Goal: Task Accomplishment & Management: Use online tool/utility

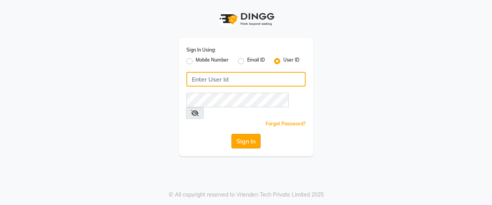
type input "infinity salon"
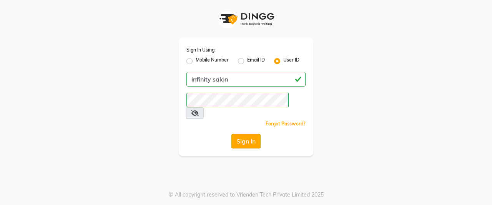
click at [241, 134] on button "Sign In" at bounding box center [245, 141] width 29 height 15
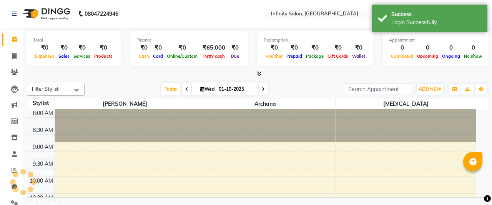
select select "en"
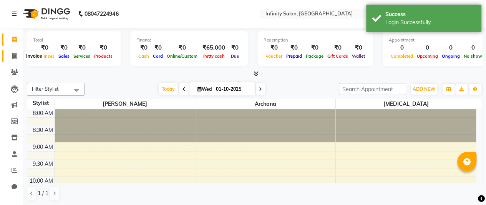
click at [13, 56] on icon at bounding box center [14, 56] width 4 height 6
select select "8935"
select select "service"
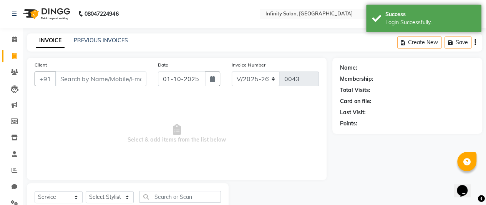
click at [86, 82] on input "Client" at bounding box center [100, 78] width 91 height 15
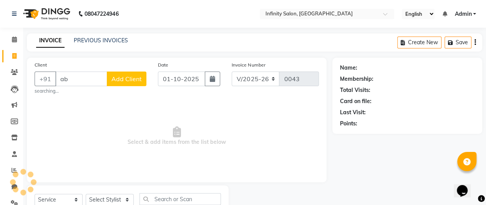
type input "a"
